Goal: Task Accomplishment & Management: Manage account settings

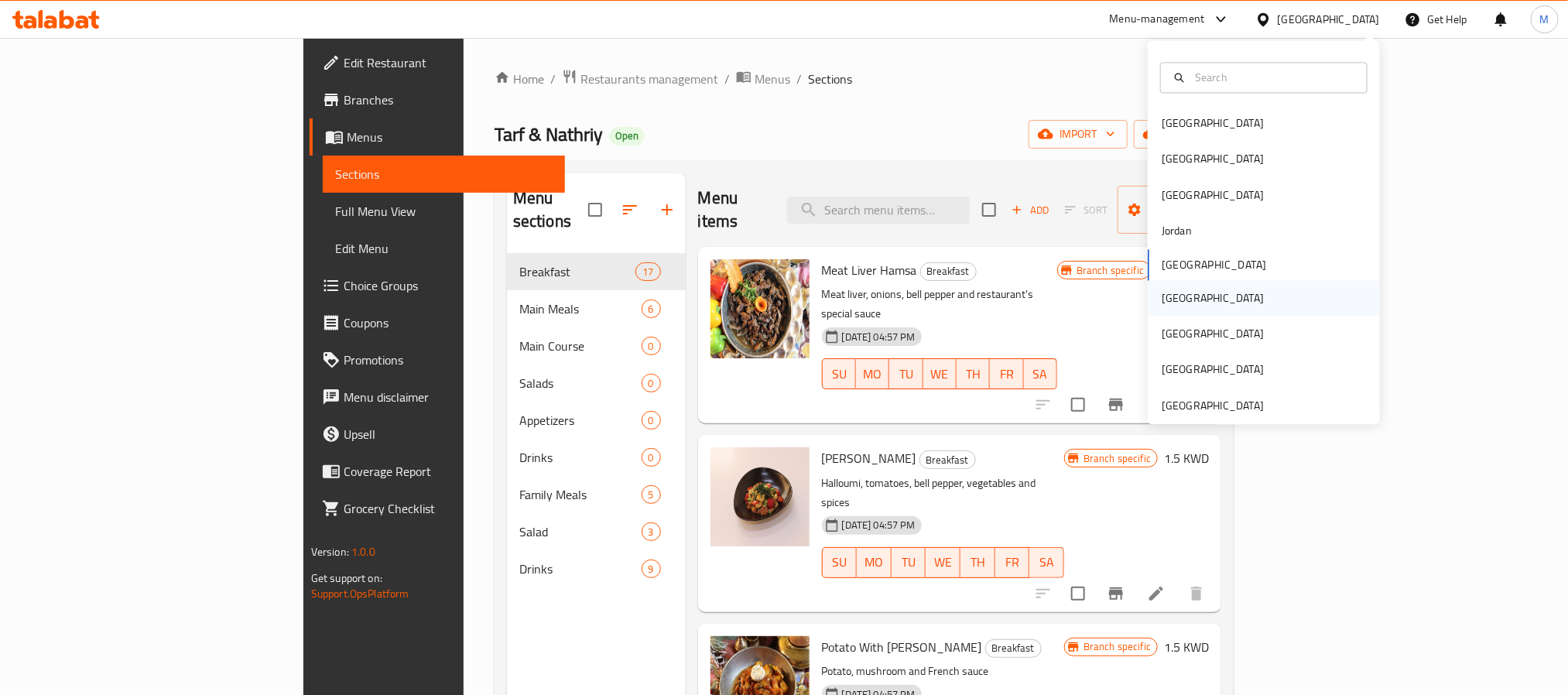
click at [1186, 286] on div "[GEOGRAPHIC_DATA]" at bounding box center [1264, 298] width 233 height 36
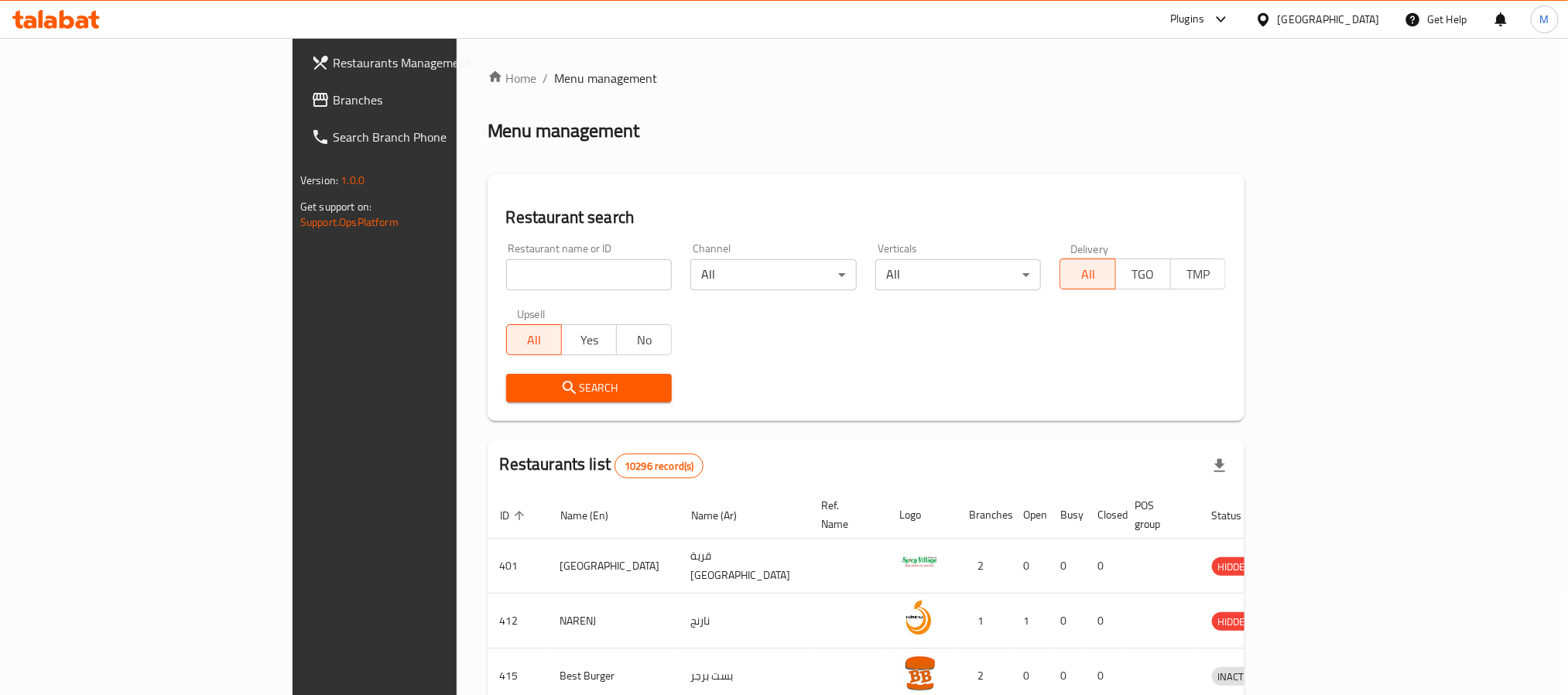
click at [333, 104] on span "Branches" at bounding box center [438, 100] width 209 height 19
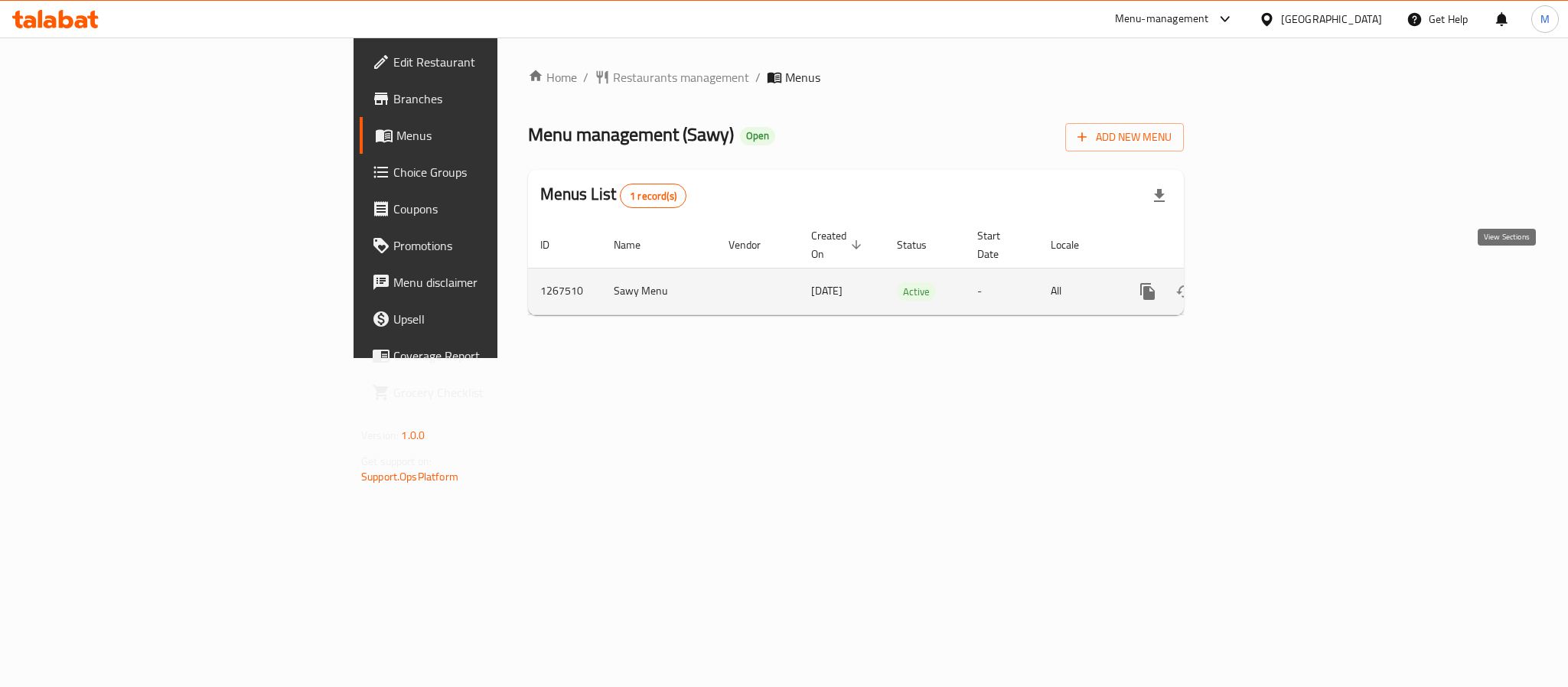
click at [1268, 282] on icon "enhanced table" at bounding box center [1258, 292] width 19 height 19
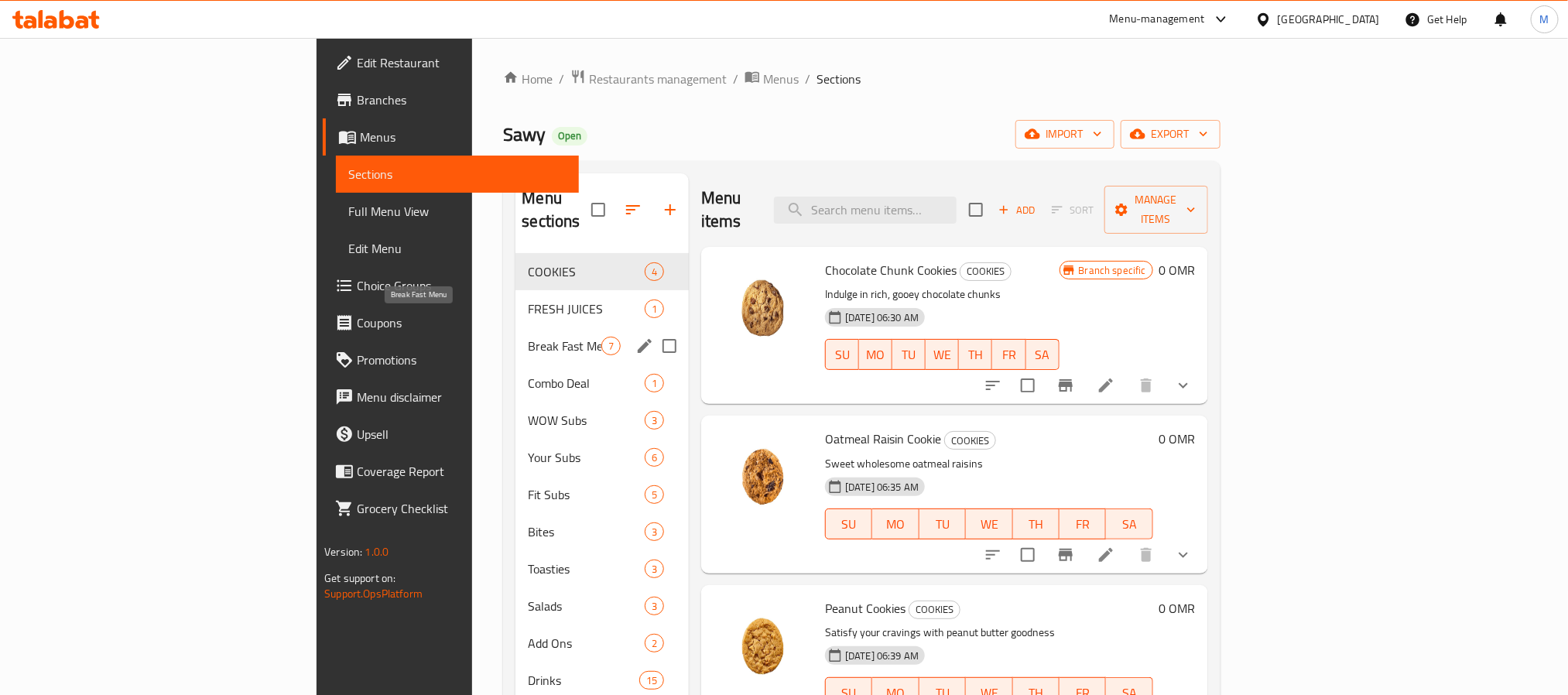
click at [528, 337] on span "Break Fast Menu" at bounding box center [564, 347] width 73 height 19
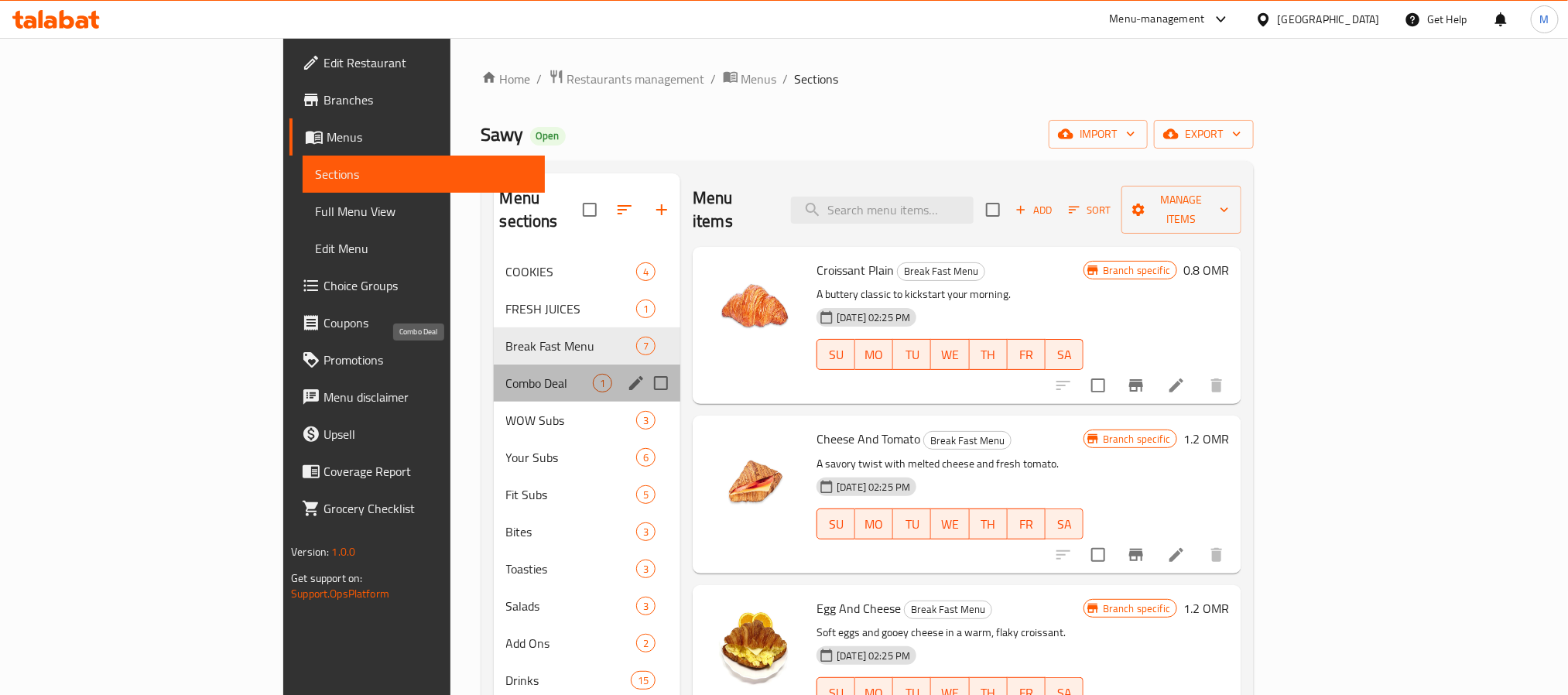
click at [506, 374] on span "Combo Deal" at bounding box center [550, 384] width 87 height 19
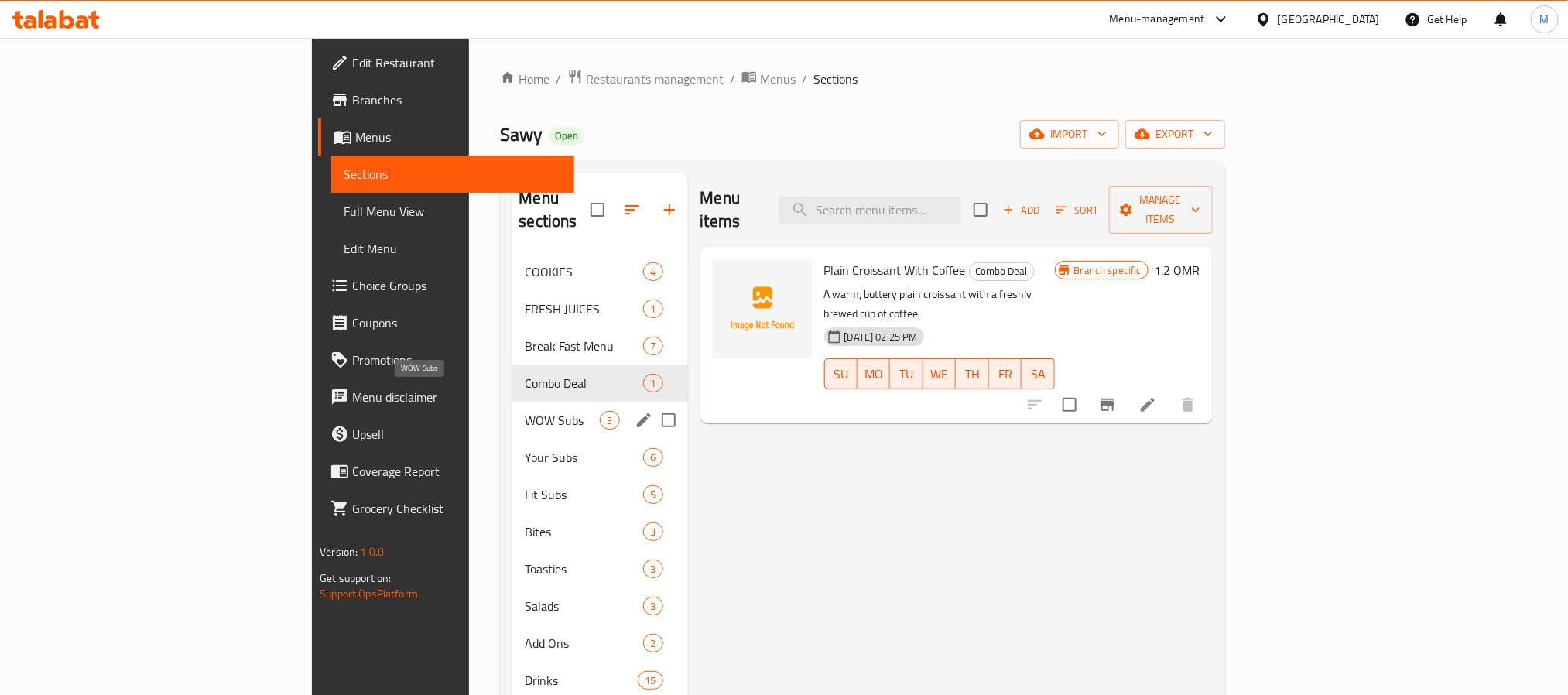
click at [525, 411] on span "WOW Subs" at bounding box center [562, 421] width 75 height 19
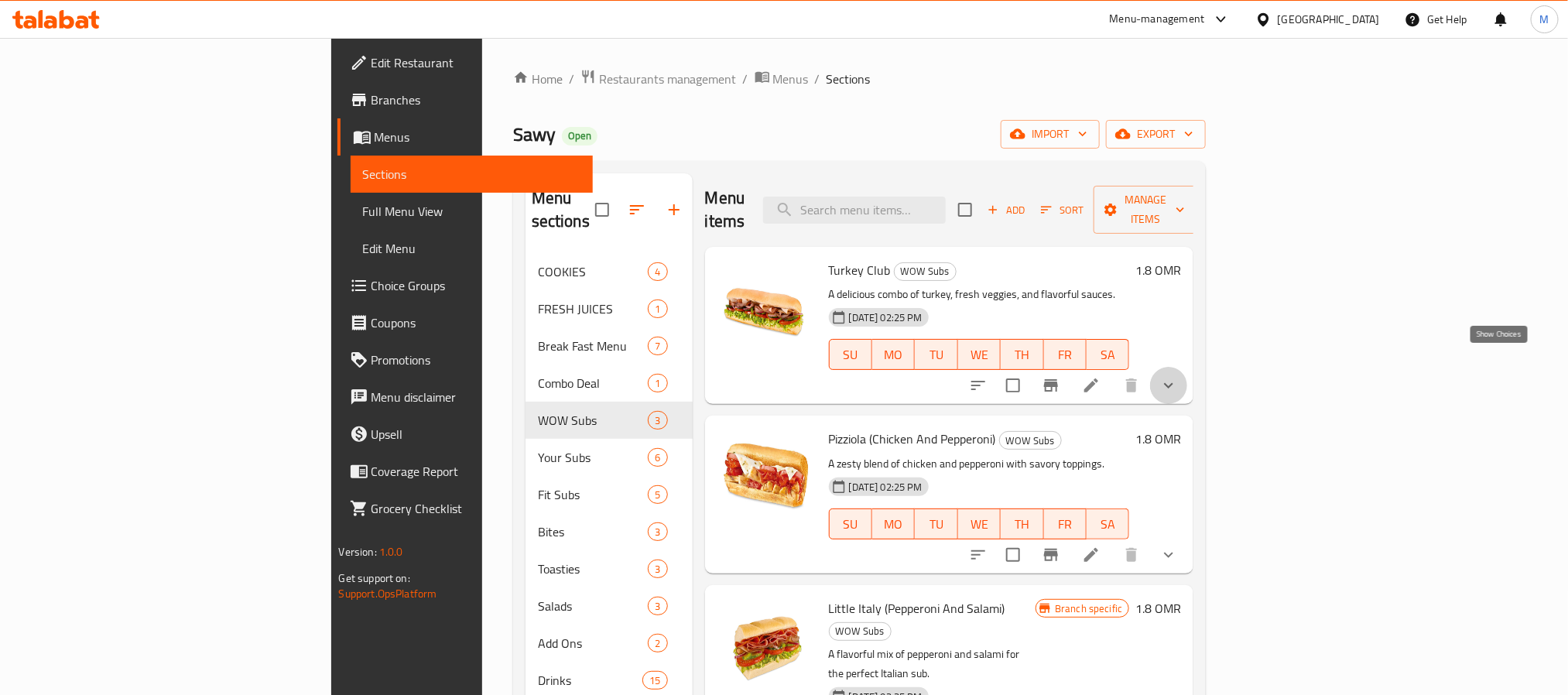
click at [1178, 376] on icon "show more" at bounding box center [1169, 385] width 19 height 19
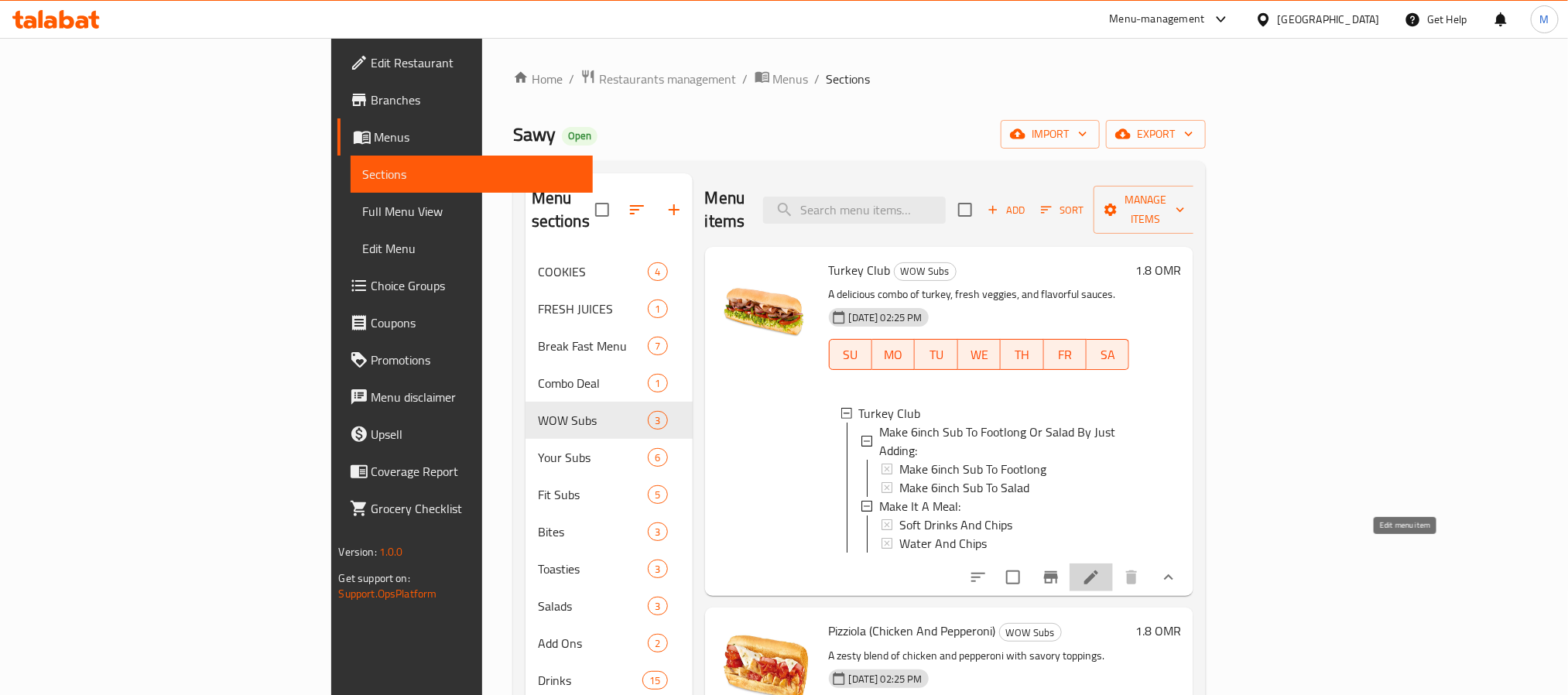
click at [1101, 569] on icon at bounding box center [1092, 578] width 19 height 19
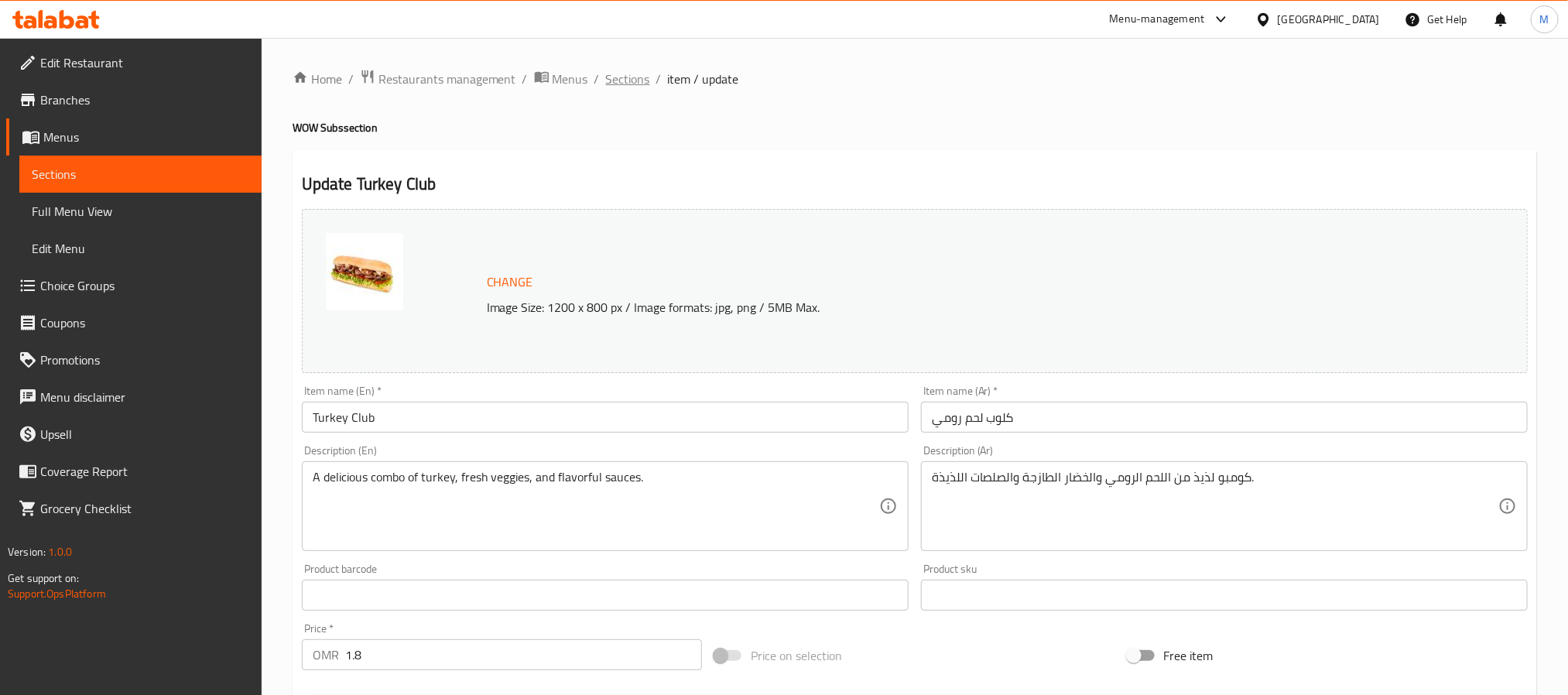
click at [629, 74] on span "Sections" at bounding box center [628, 79] width 44 height 19
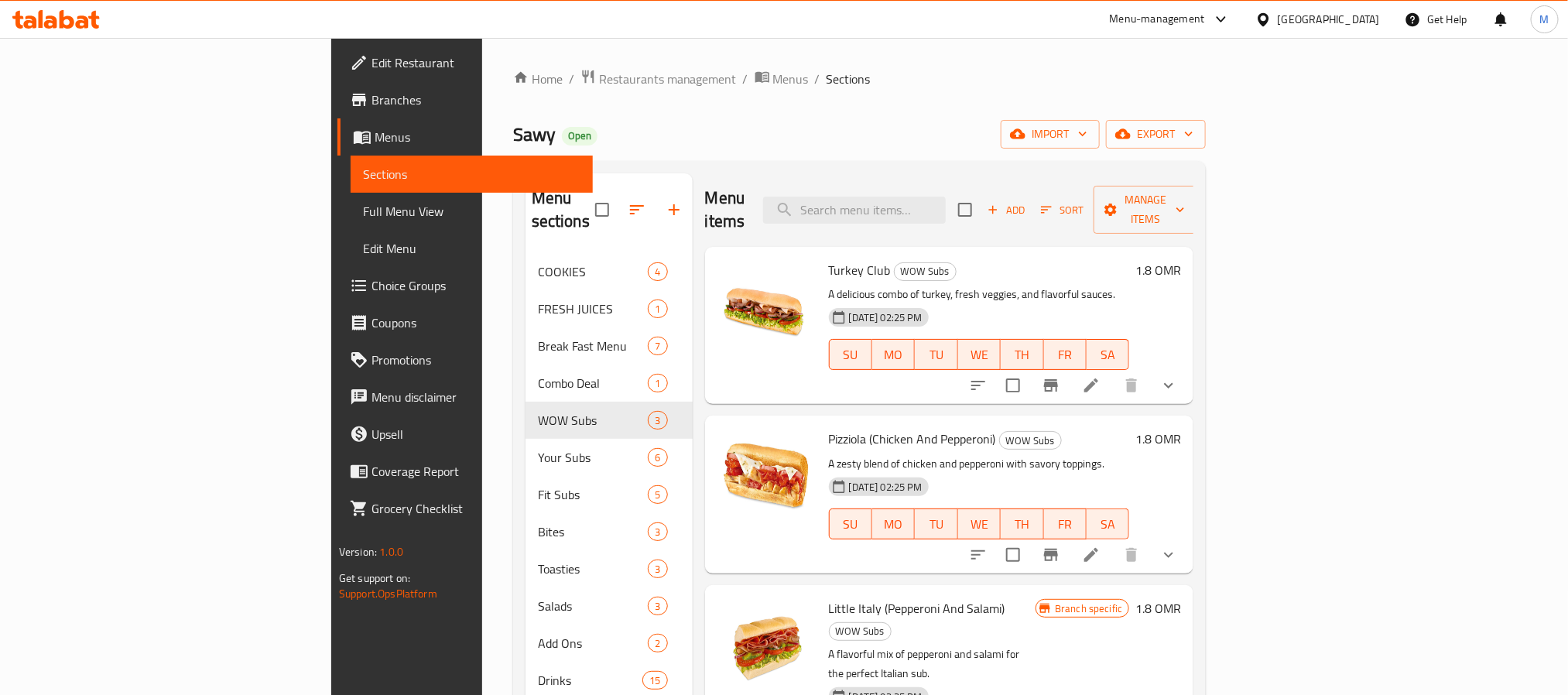
click at [513, 128] on span "Sawy" at bounding box center [534, 134] width 43 height 35
copy span "Sawy"
click at [1371, 21] on div "[GEOGRAPHIC_DATA]" at bounding box center [1330, 19] width 103 height 17
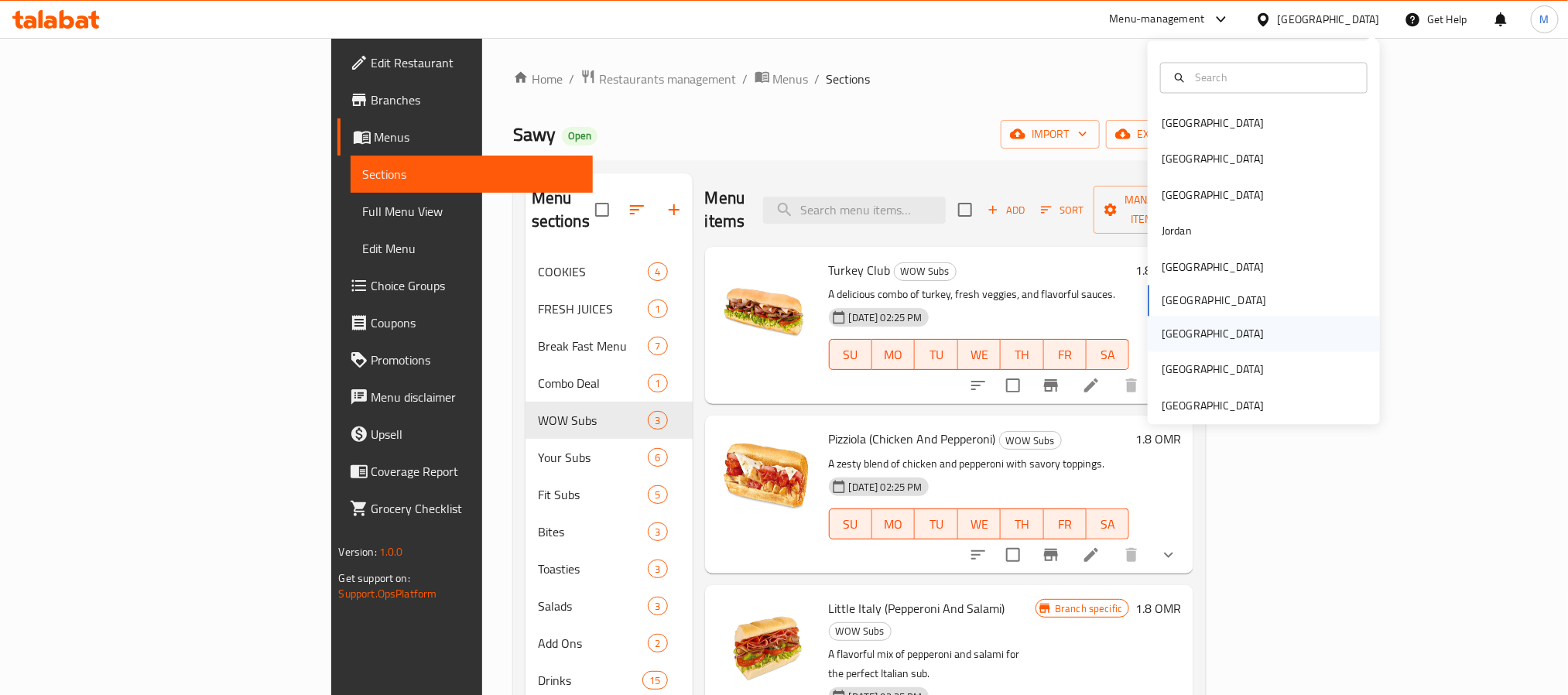
click at [1180, 329] on div "[GEOGRAPHIC_DATA]" at bounding box center [1213, 335] width 127 height 36
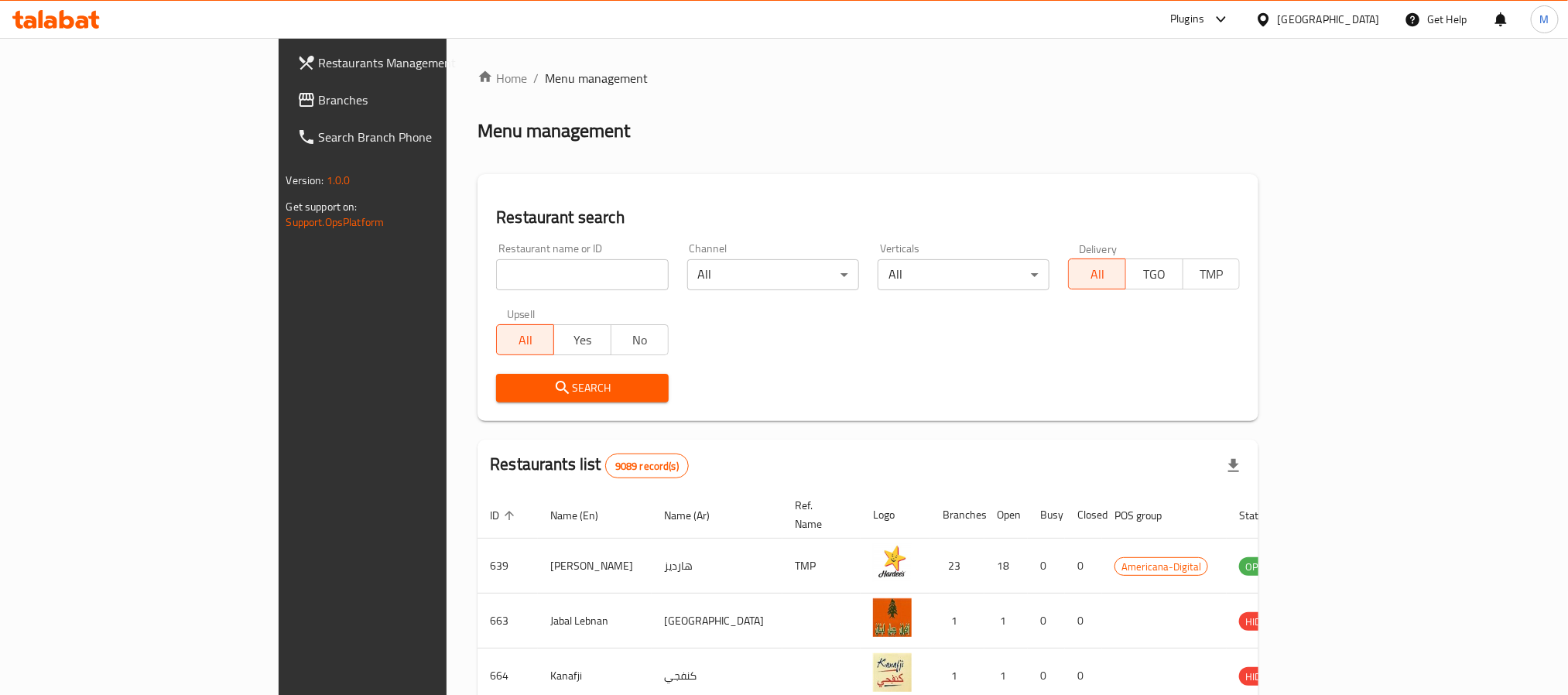
click at [516, 276] on input "search" at bounding box center [582, 274] width 172 height 31
paste input "689406"
type input "689406"
click button "Search" at bounding box center [582, 388] width 172 height 28
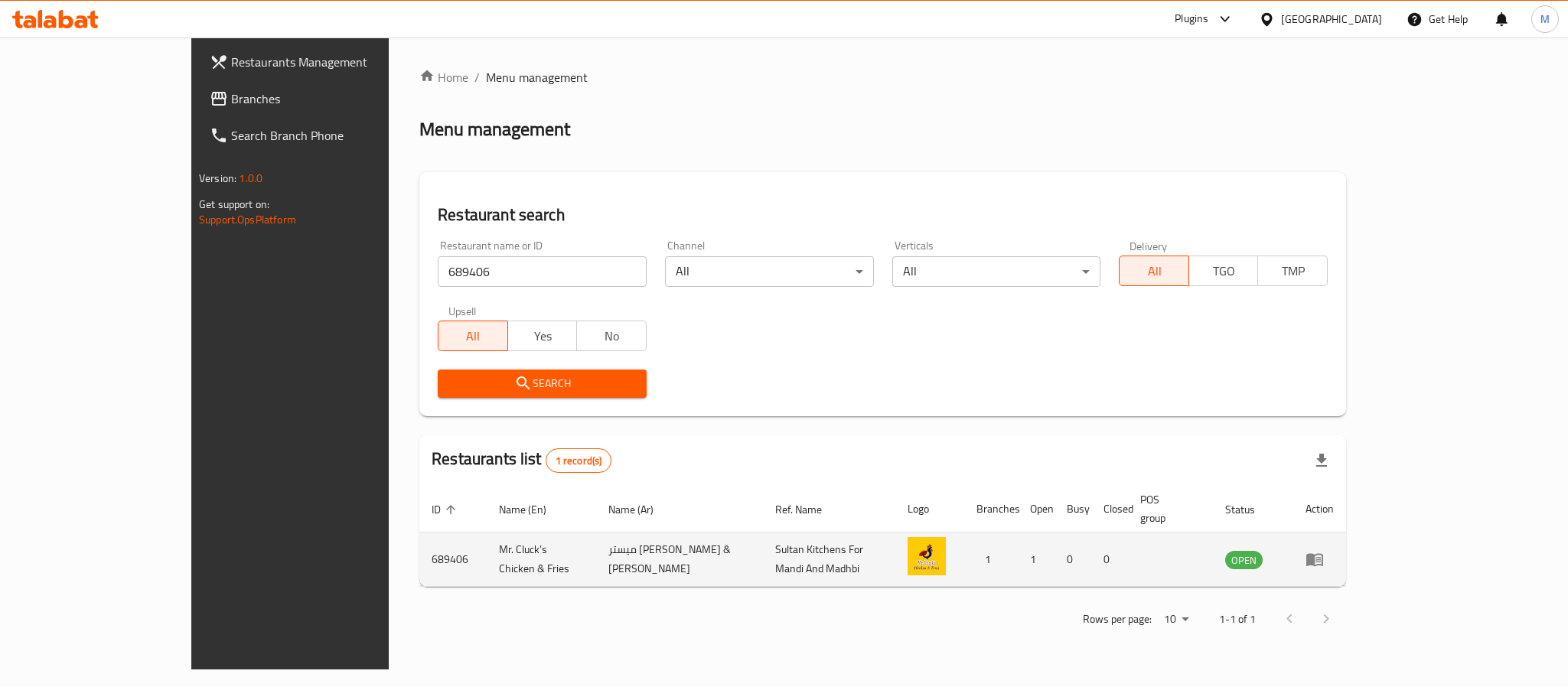
click at [487, 538] on td "Mr. Cluck’s Chicken & Fries" at bounding box center [541, 560] width 110 height 54
click at [487, 536] on td "Mr. Cluck’s Chicken & Fries" at bounding box center [541, 560] width 110 height 54
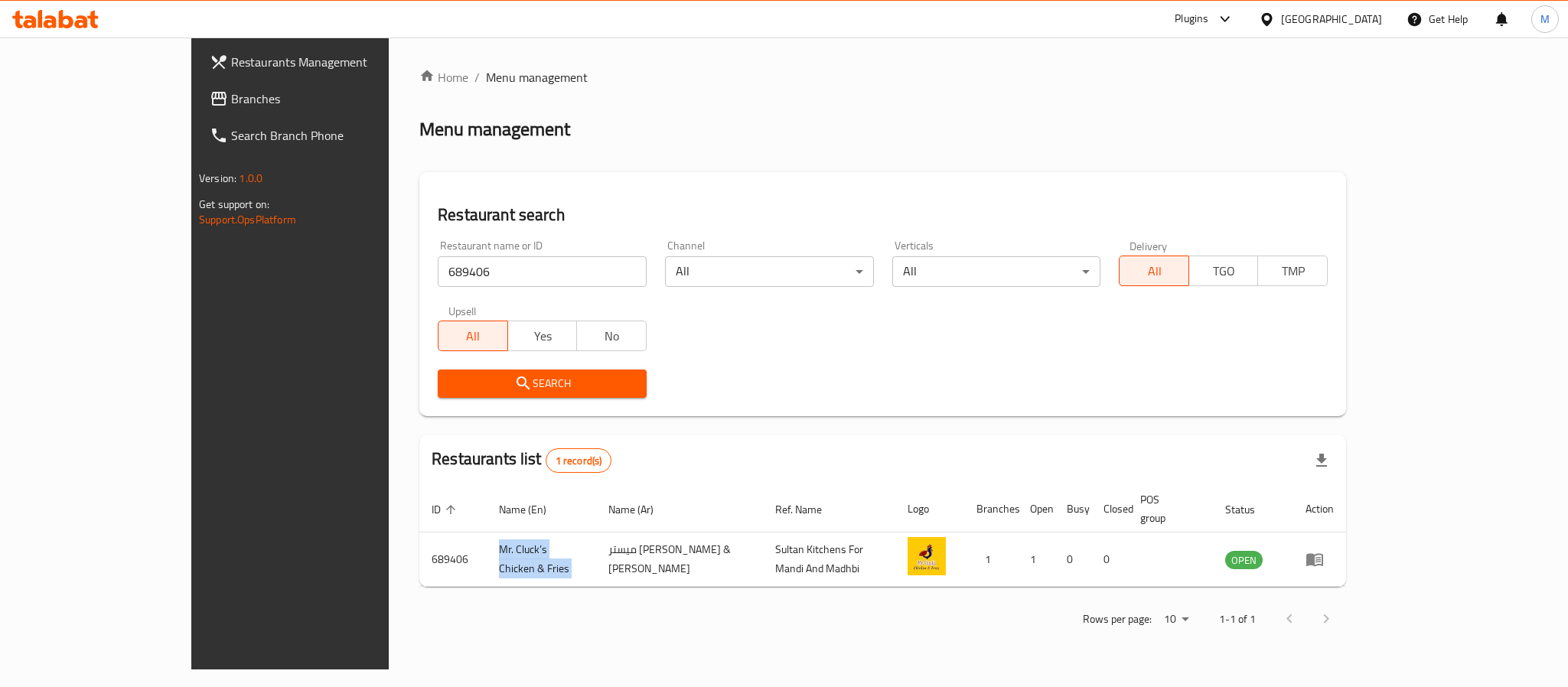
copy td "Mr. Cluck’s Chicken & Fries"
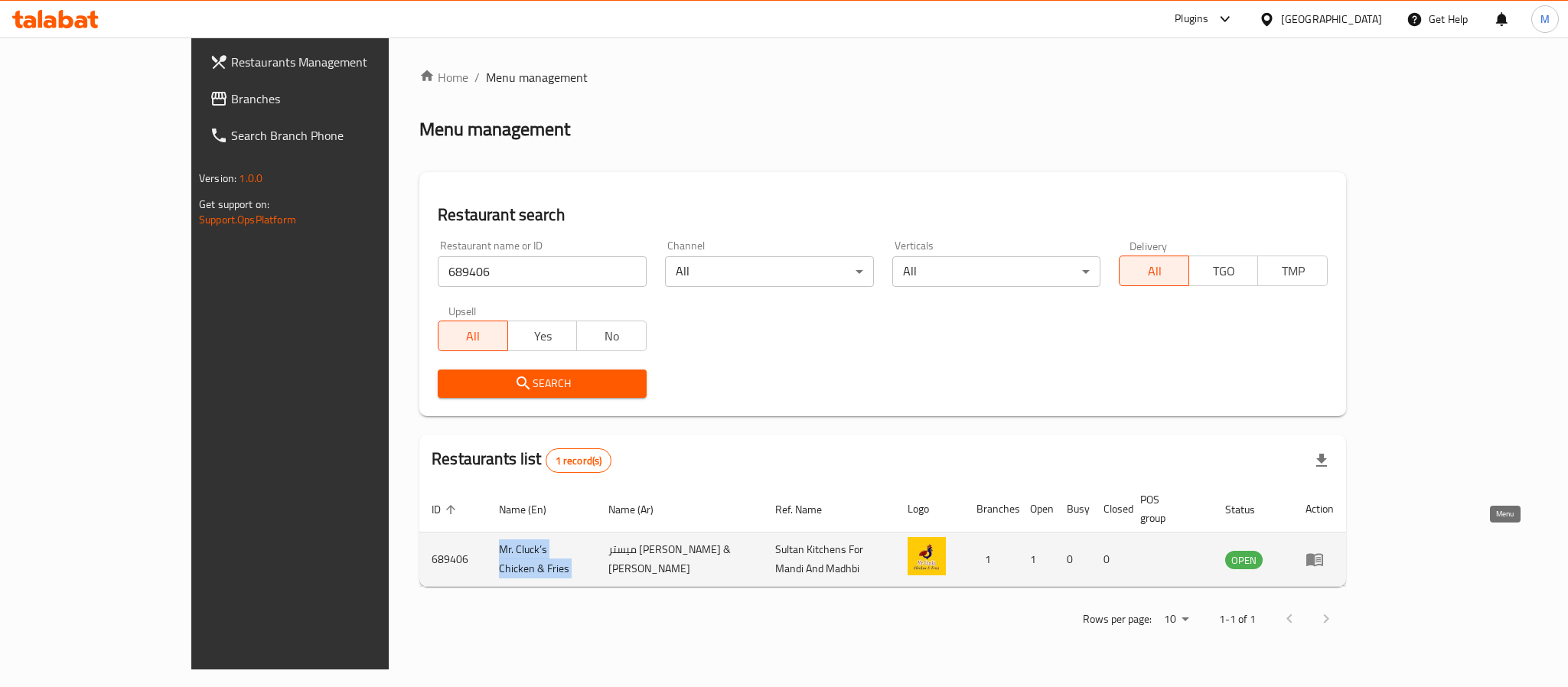
click at [1334, 550] on link "enhanced table" at bounding box center [1319, 559] width 28 height 19
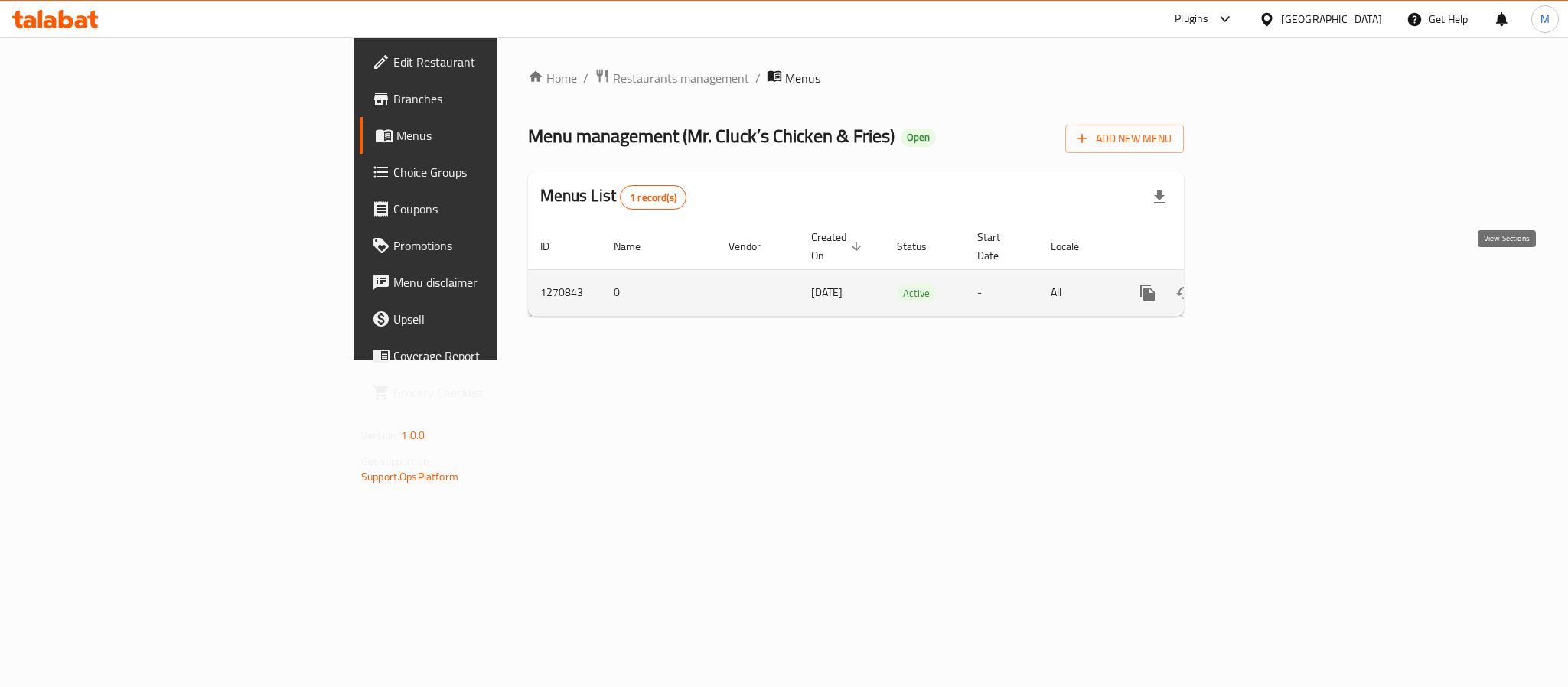
click at [1276, 285] on link "enhanced table" at bounding box center [1257, 293] width 37 height 37
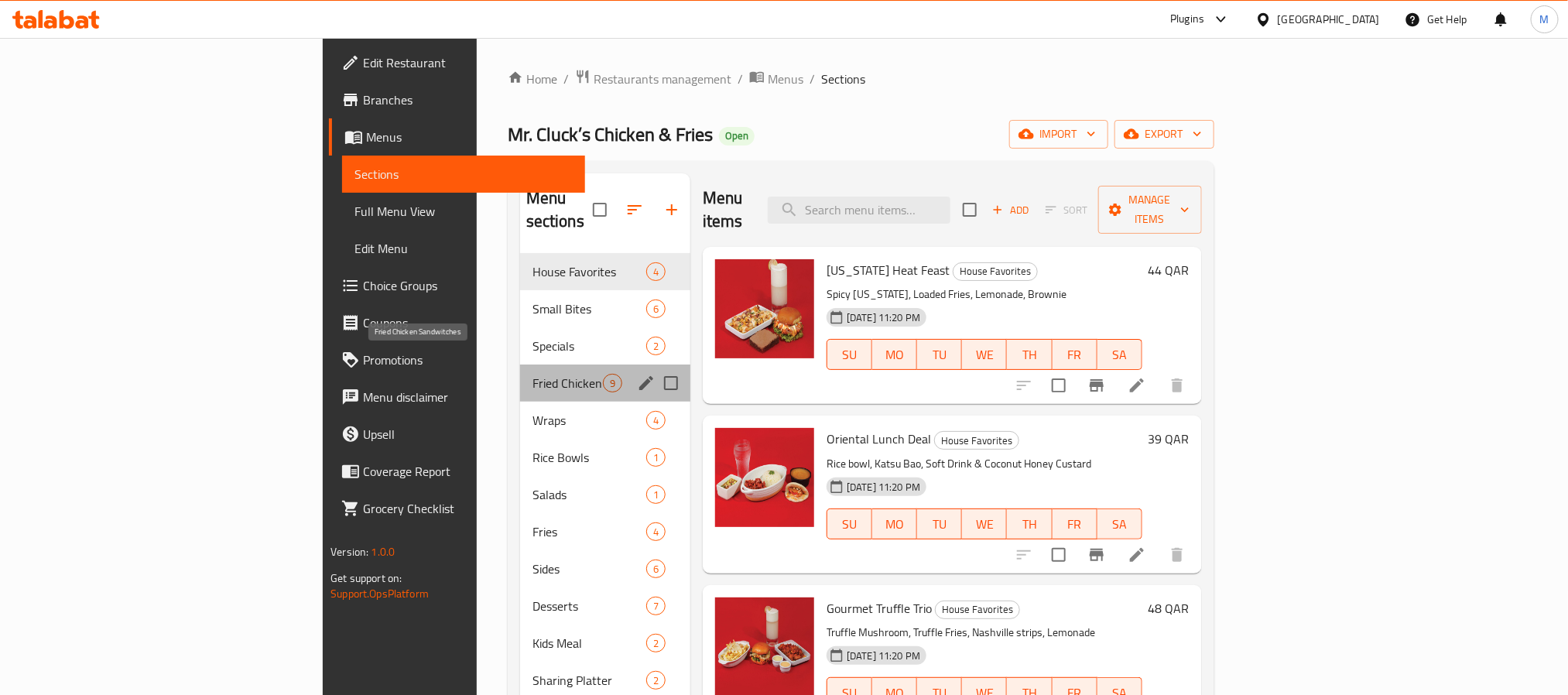
click at [532, 374] on span "Fried Chicken Sandwitches" at bounding box center [568, 384] width 70 height 19
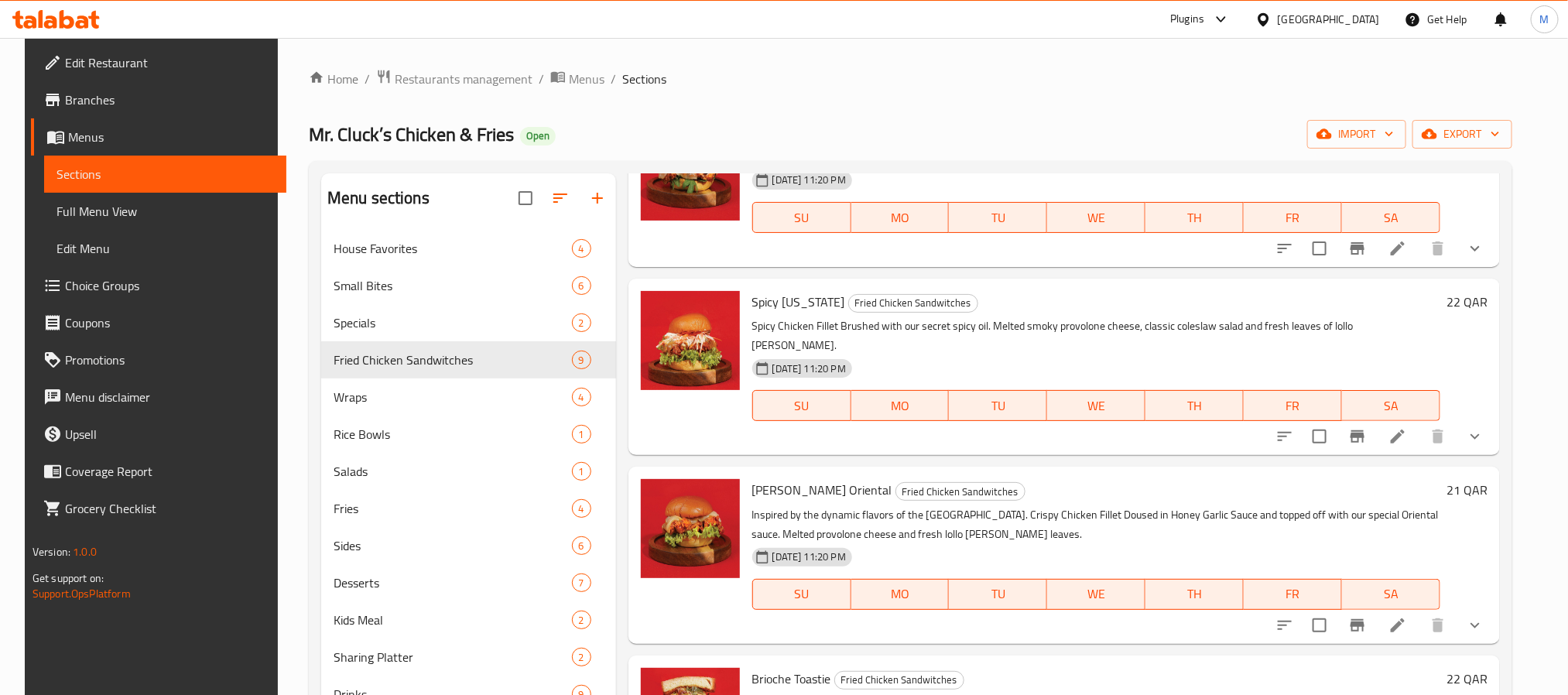
click at [1279, 16] on div at bounding box center [1267, 19] width 23 height 17
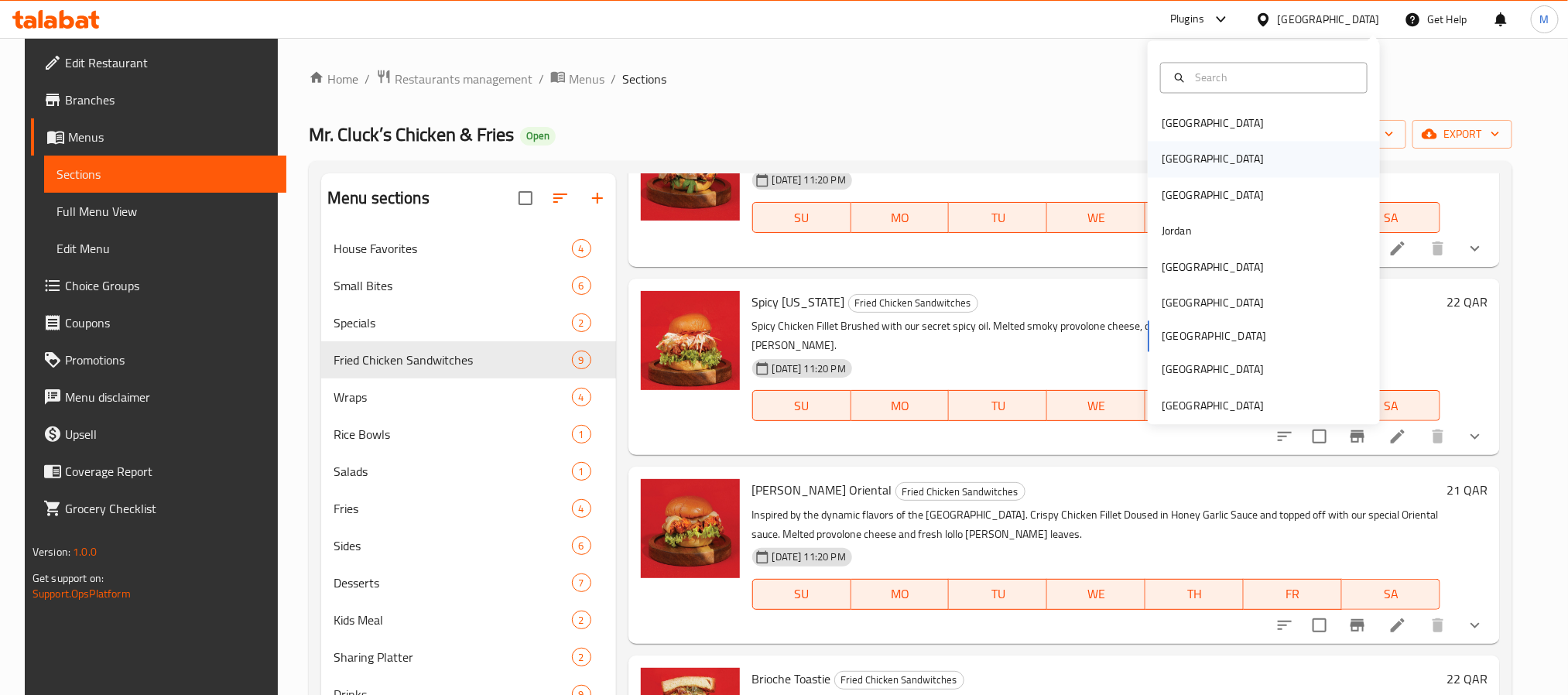
click at [1213, 170] on div "[GEOGRAPHIC_DATA]" at bounding box center [1264, 160] width 233 height 36
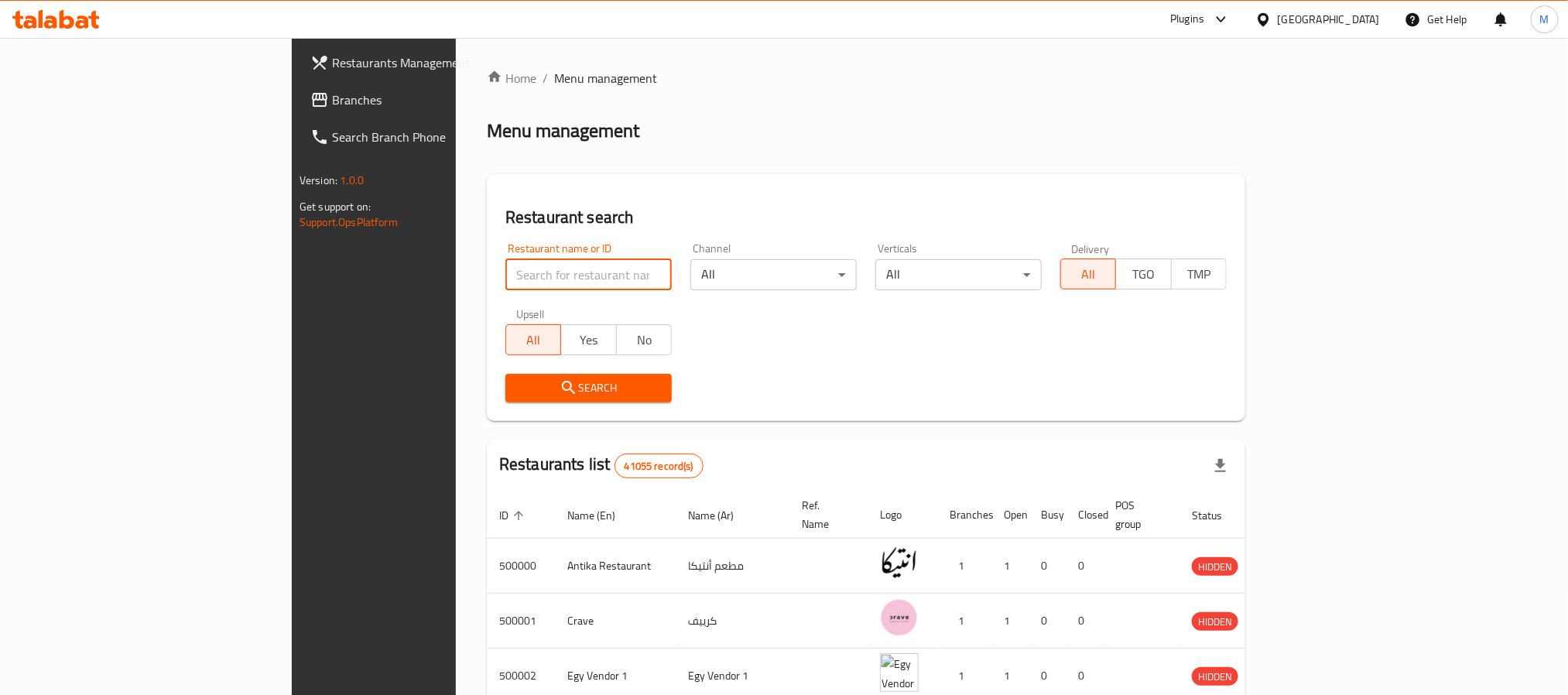
click at [506, 277] on input "search" at bounding box center [588, 274] width 166 height 31
paste input "[PERSON_NAME]"
click button "Search" at bounding box center [588, 388] width 166 height 28
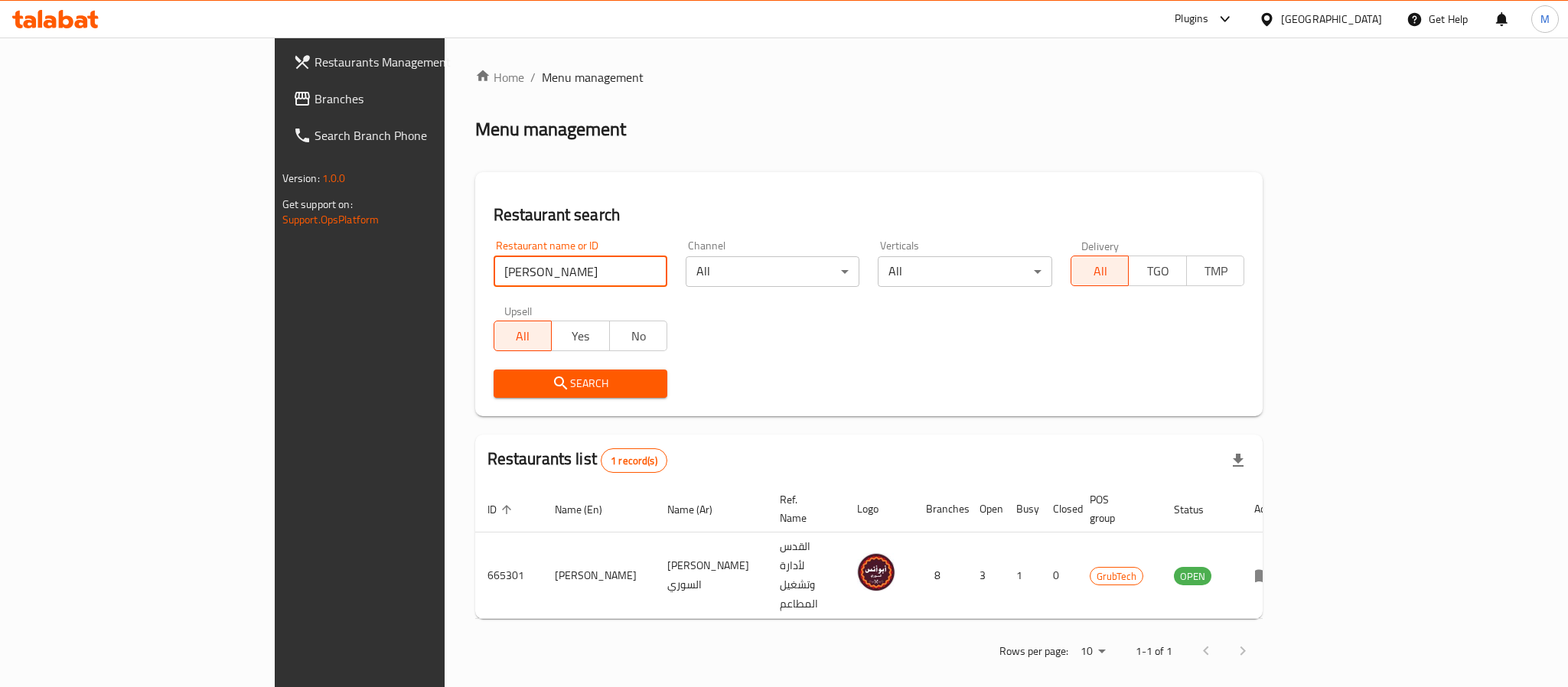
paste input "Helmy'"
type input "Helmy'"
click button "Search" at bounding box center [580, 384] width 174 height 28
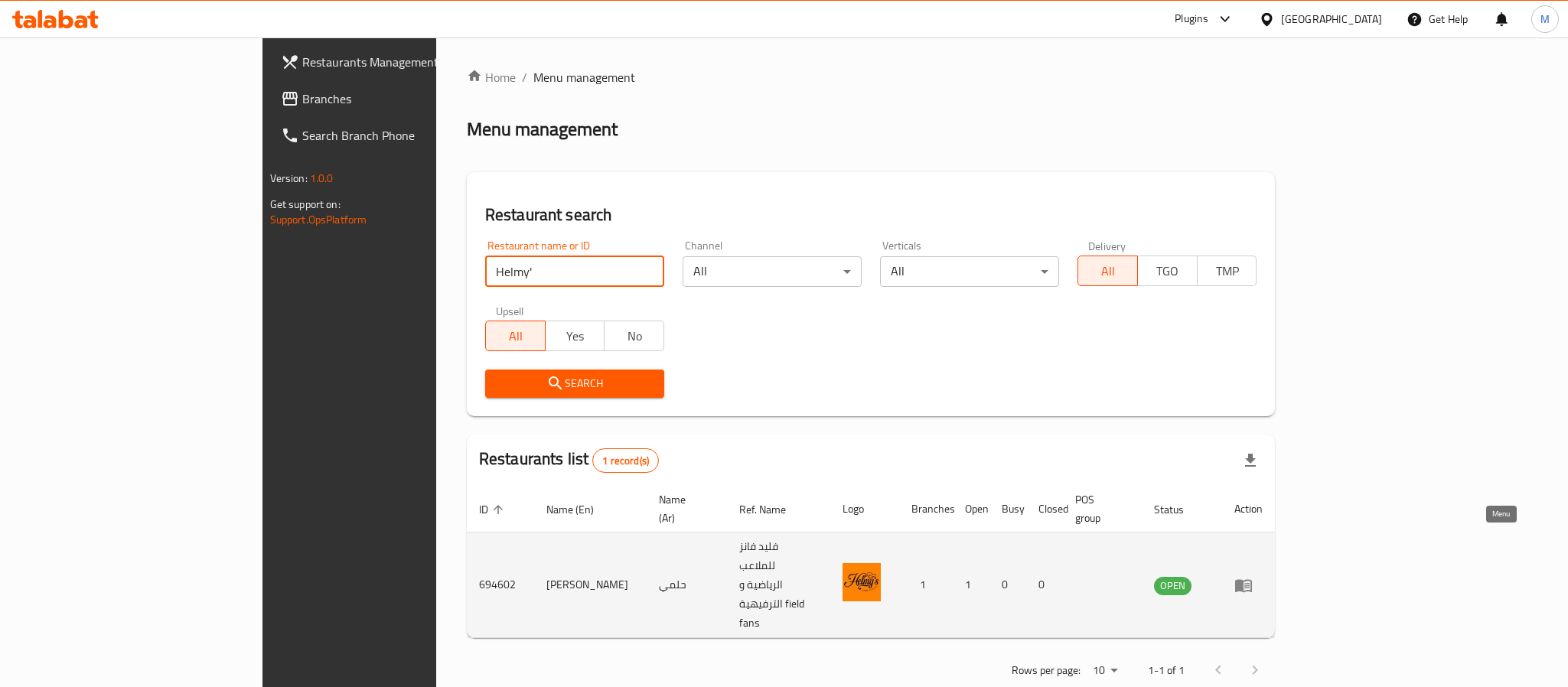
click at [1253, 576] on icon "enhanced table" at bounding box center [1244, 586] width 19 height 19
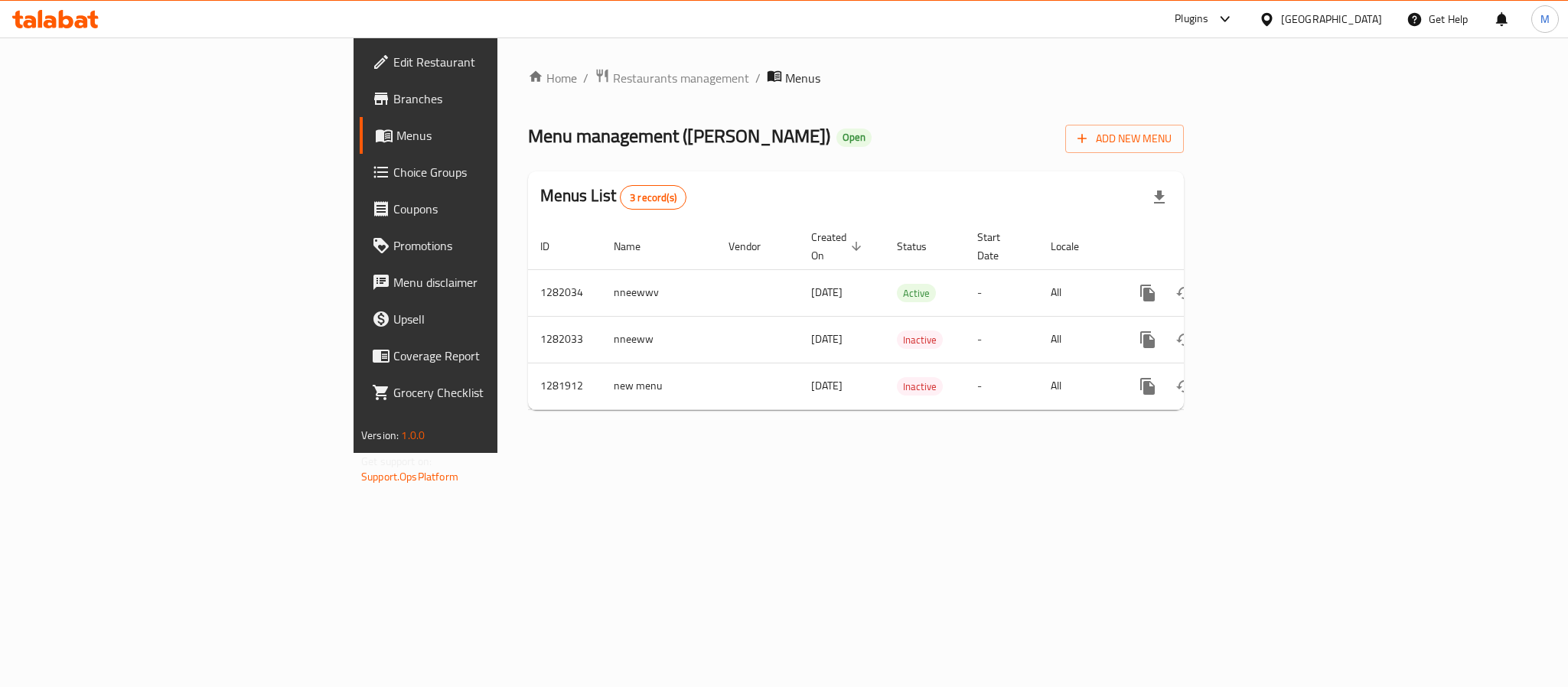
click at [393, 67] on span "Edit Restaurant" at bounding box center [497, 62] width 209 height 19
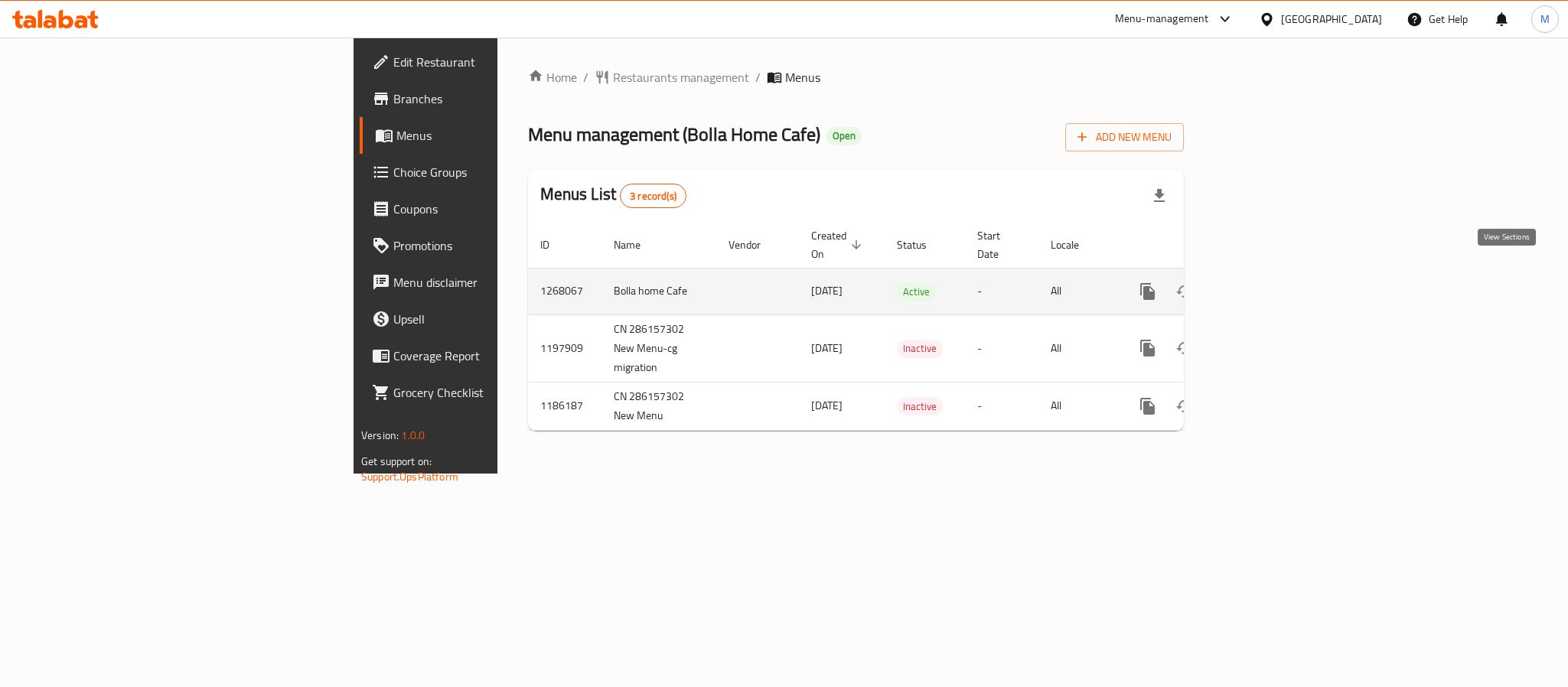
click at [1265, 284] on icon "enhanced table" at bounding box center [1258, 291] width 14 height 14
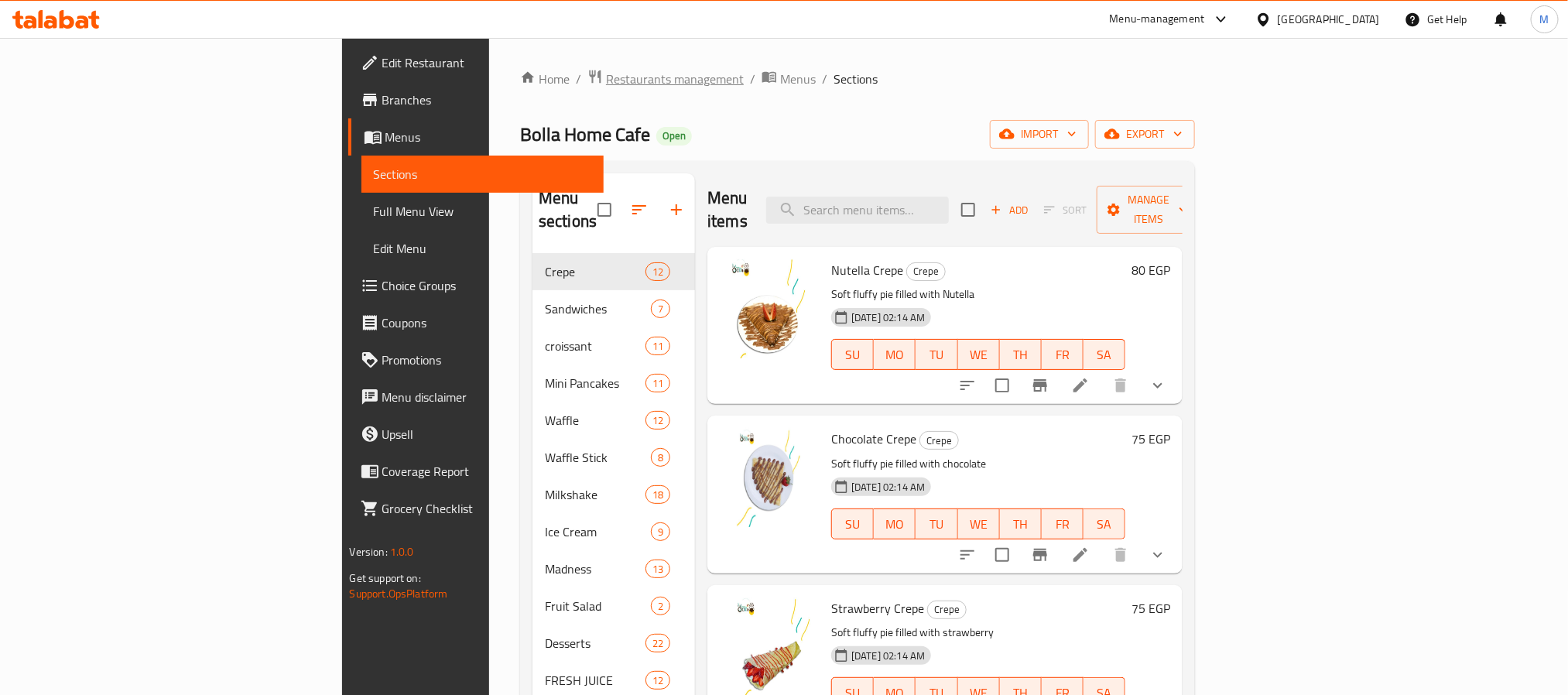
click at [607, 86] on span "Restaurants management" at bounding box center [675, 79] width 138 height 19
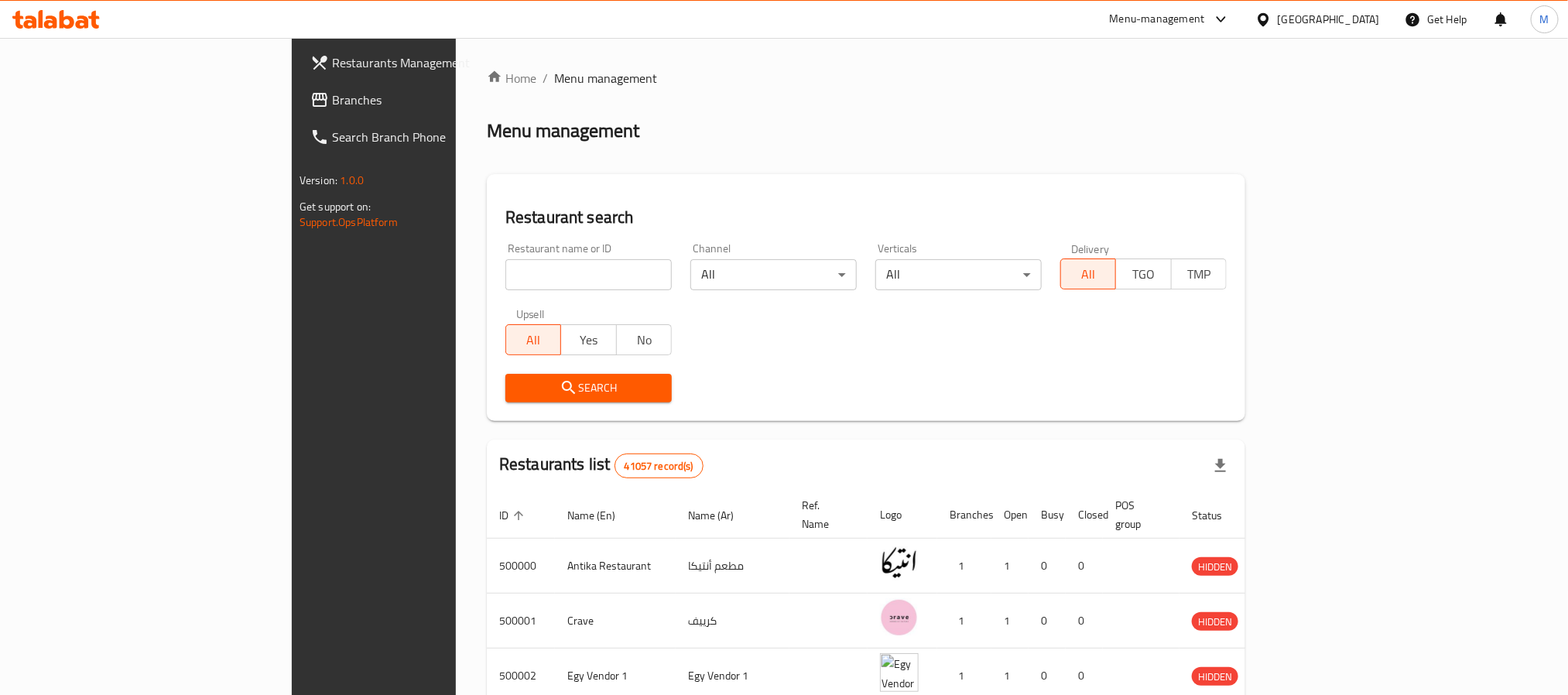
click at [332, 103] on span "Branches" at bounding box center [437, 100] width 209 height 19
